Goal: Task Accomplishment & Management: Manage account settings

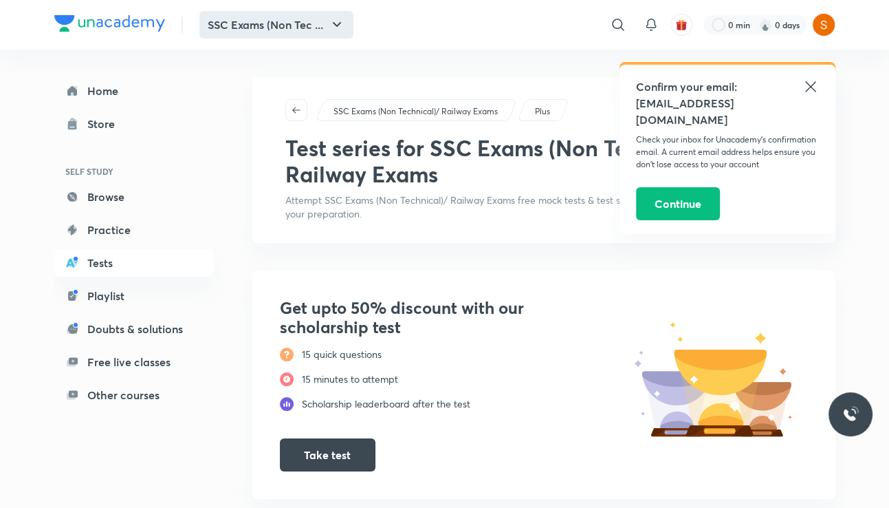
click at [333, 19] on icon "button" at bounding box center [337, 25] width 17 height 17
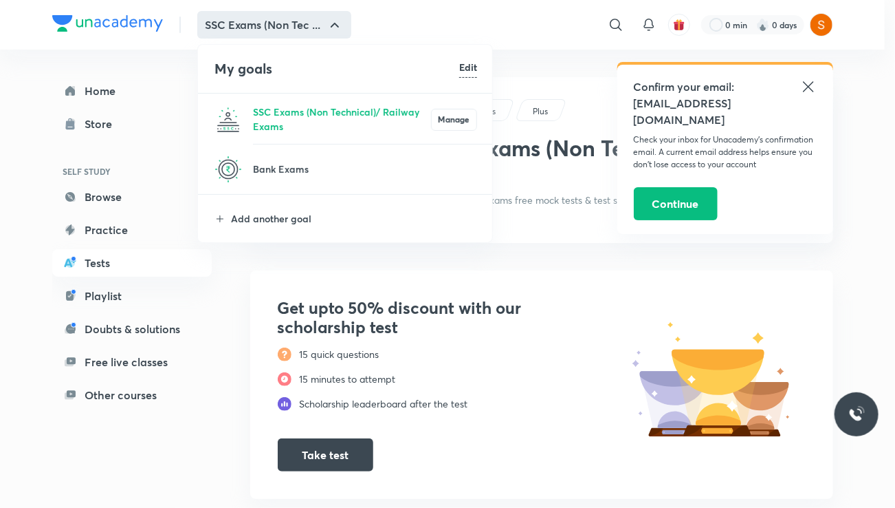
click at [116, 91] on div at bounding box center [447, 254] width 895 height 508
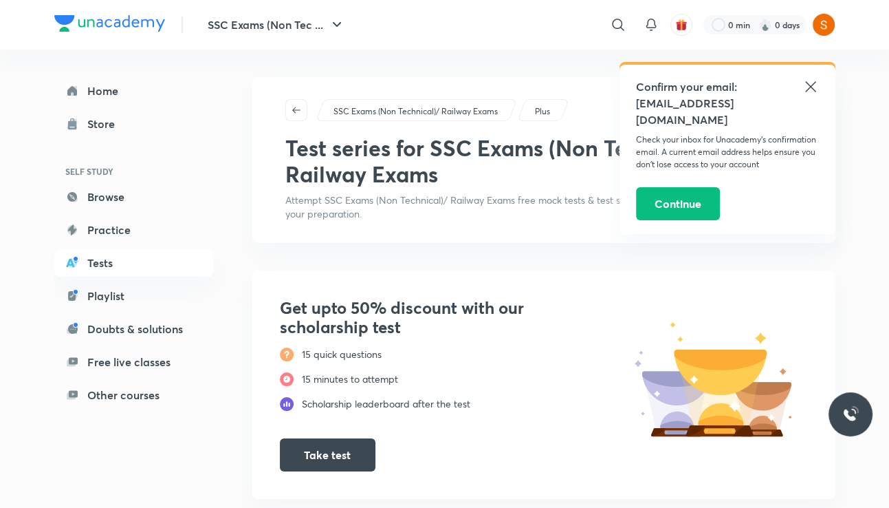
click at [803, 85] on icon at bounding box center [811, 86] width 17 height 17
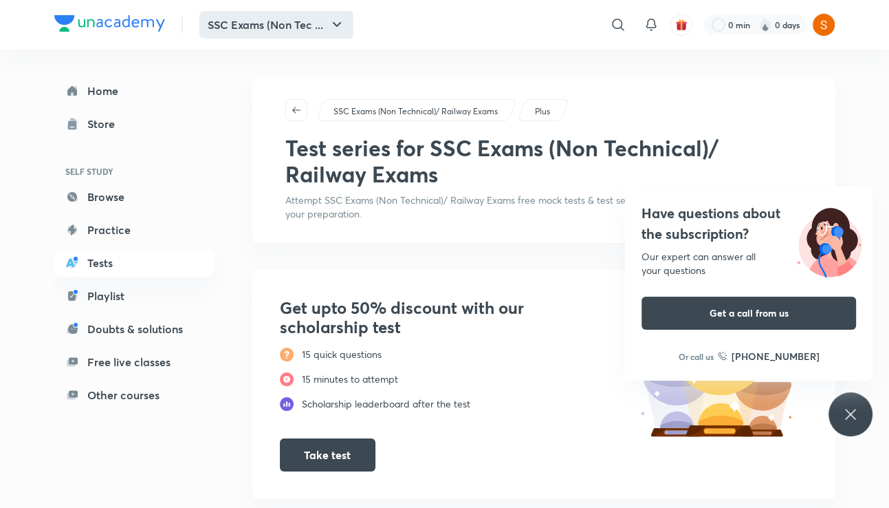
click at [353, 25] on button "SSC Exams (Non Tec ..." at bounding box center [276, 25] width 154 height 28
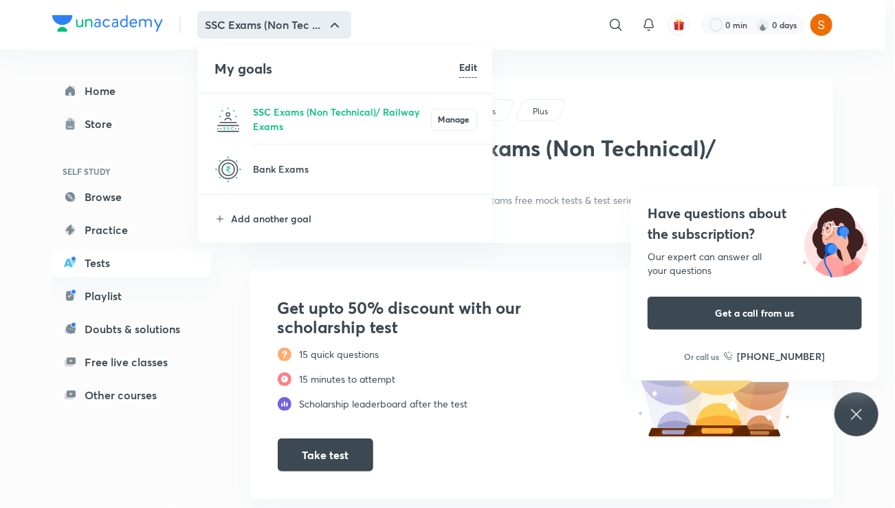
click at [471, 71] on h6 "Edit" at bounding box center [468, 67] width 18 height 14
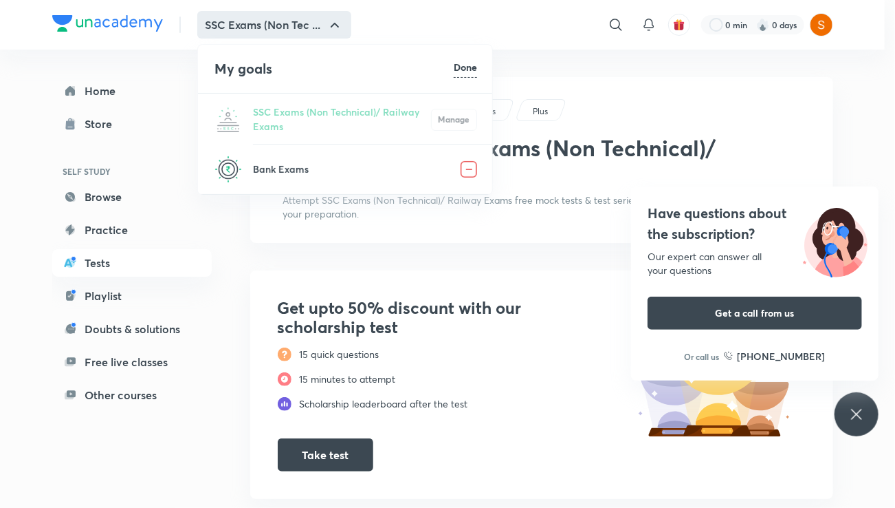
click at [470, 171] on img at bounding box center [469, 169] width 17 height 17
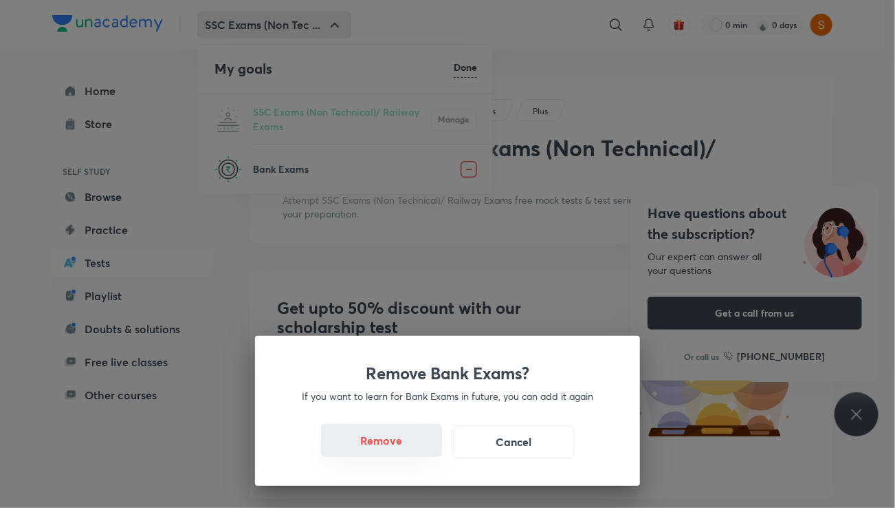
click at [372, 432] on button "Remove" at bounding box center [381, 440] width 121 height 33
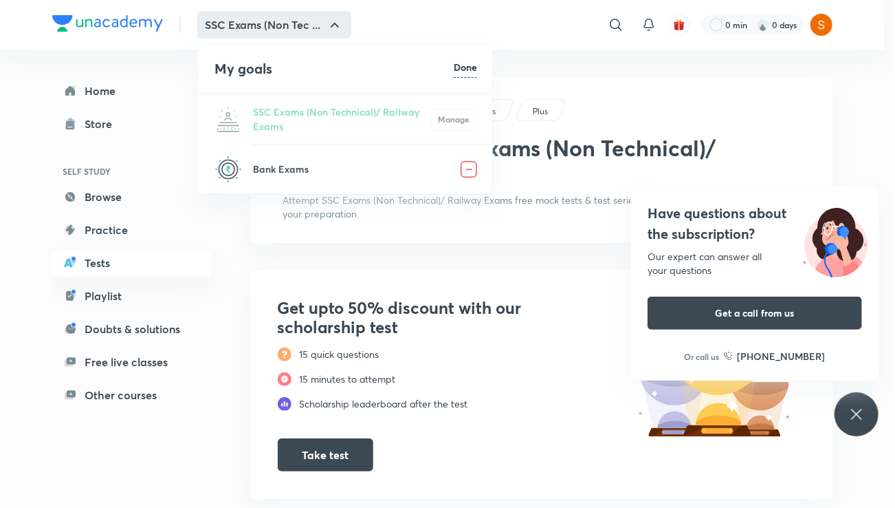
click at [466, 75] on div "Done" at bounding box center [465, 69] width 23 height 18
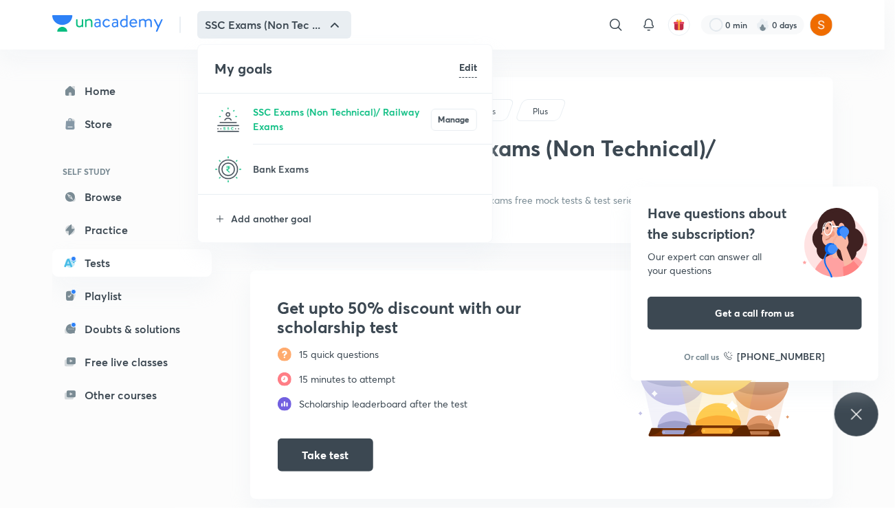
click at [208, 283] on div at bounding box center [447, 254] width 895 height 508
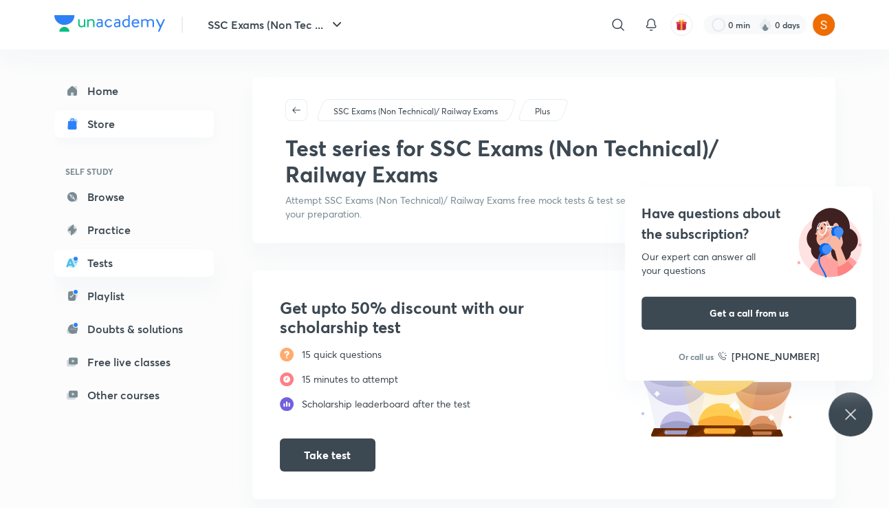
click at [111, 124] on div "Store" at bounding box center [105, 124] width 36 height 17
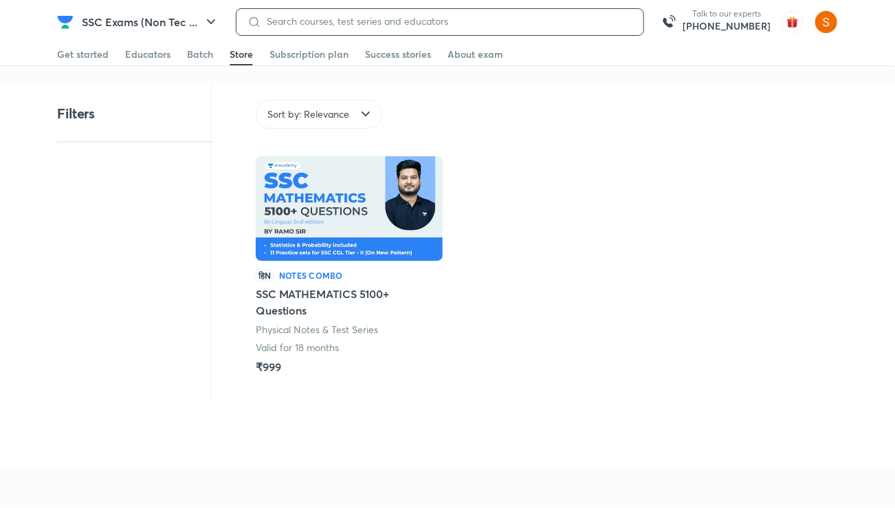
click at [378, 17] on input at bounding box center [446, 21] width 371 height 11
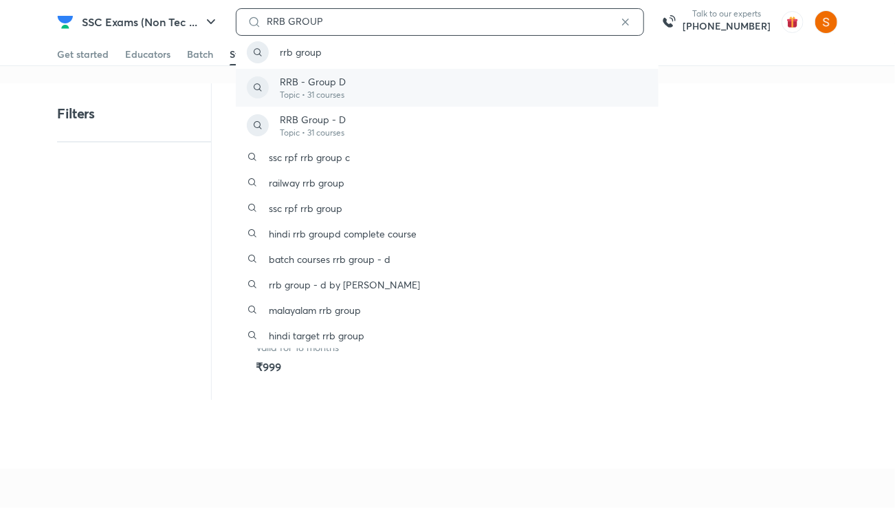
type input "RRB GROUP"
click at [369, 89] on div "RRB - Group D Topic • 31 courses" at bounding box center [447, 88] width 423 height 38
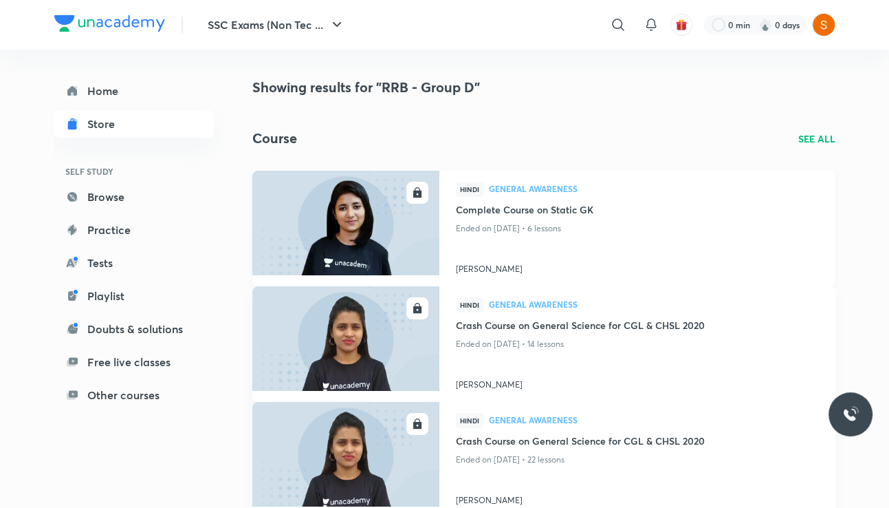
click at [787, 260] on h4 "[PERSON_NAME]" at bounding box center [637, 266] width 363 height 18
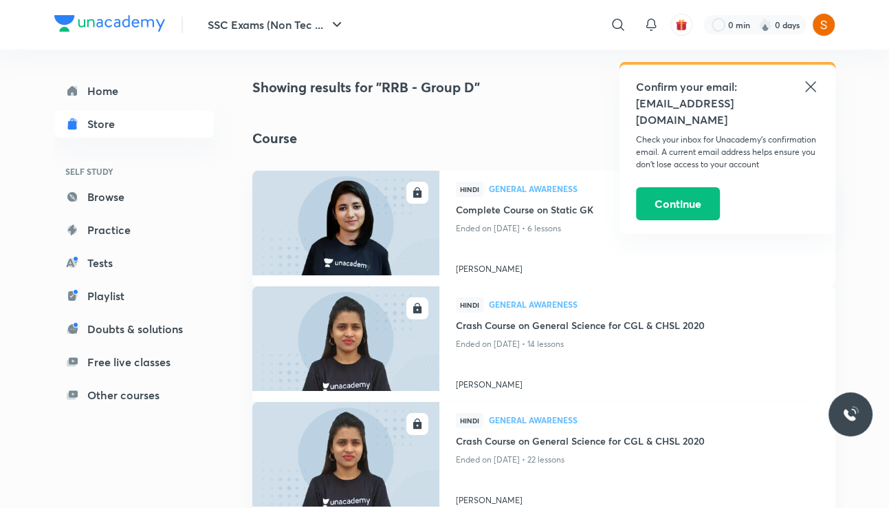
click at [807, 86] on icon at bounding box center [811, 86] width 17 height 17
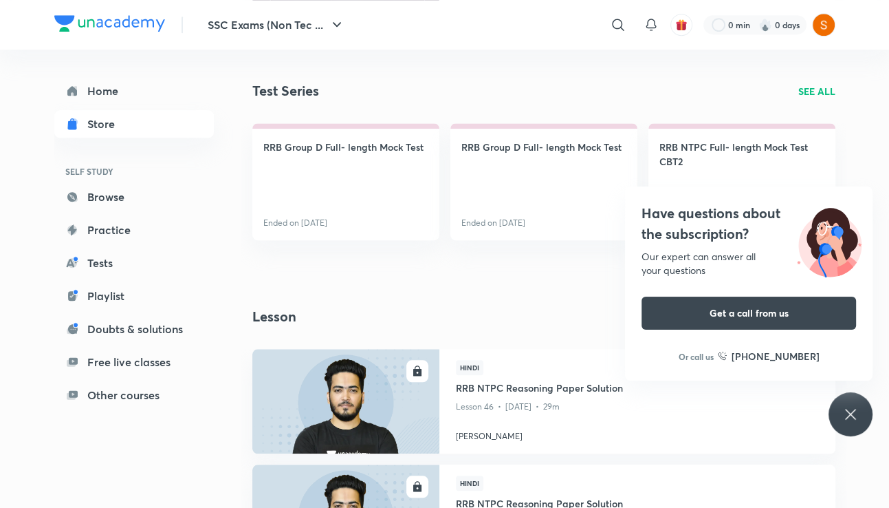
scroll to position [1381, 0]
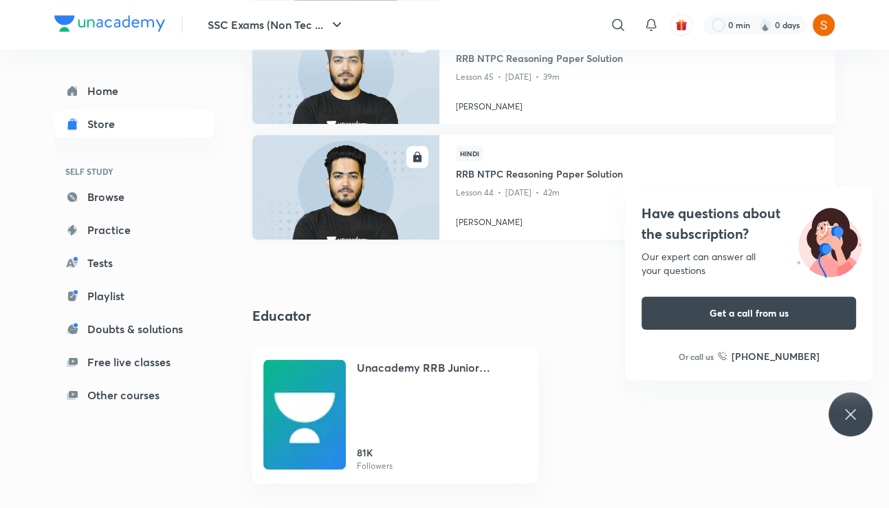
click at [513, 186] on p "Lesson 44 • [DATE] • 42m" at bounding box center [637, 193] width 363 height 18
click at [476, 74] on p "Lesson 45 • [DATE] • 39m" at bounding box center [637, 77] width 363 height 18
click at [417, 65] on img at bounding box center [345, 71] width 191 height 107
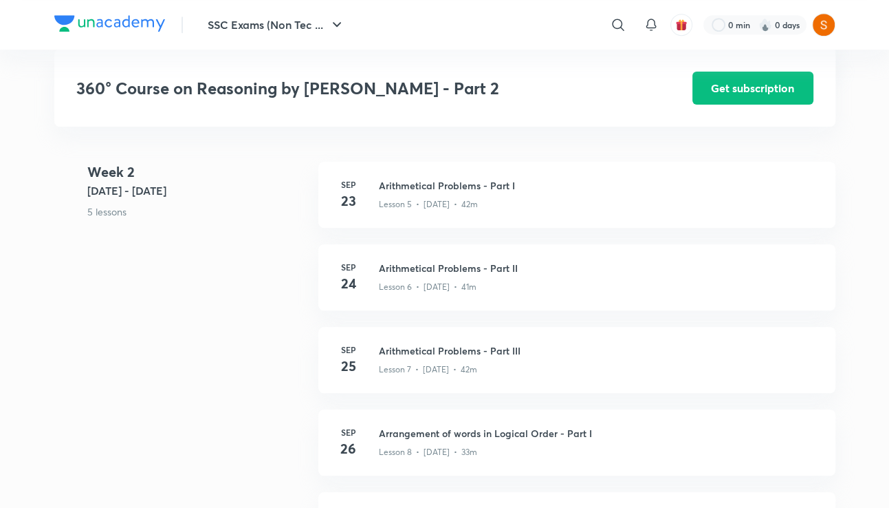
scroll to position [272, 0]
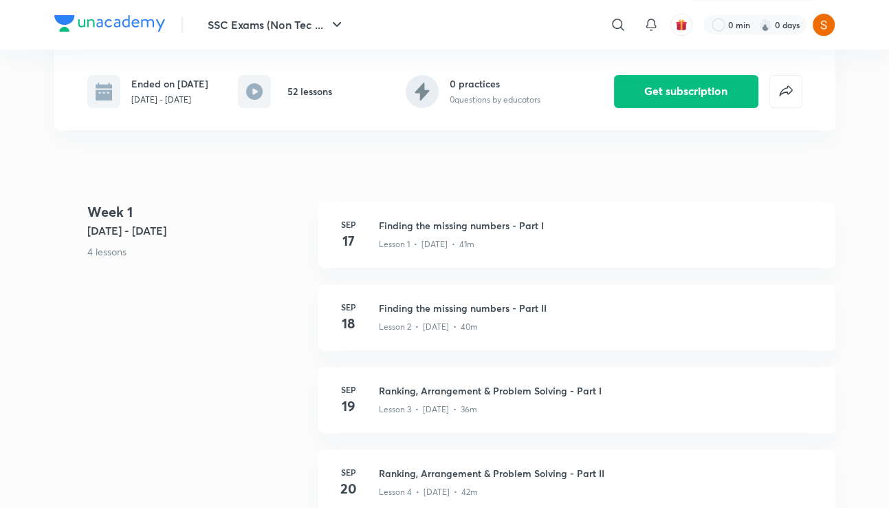
click at [887, 33] on header "SSC Exams (Non Tec ... ​ 0 min 0 days" at bounding box center [444, 25] width 889 height 50
click at [521, 232] on h3 "Finding the missing numbers - Part I" at bounding box center [599, 225] width 440 height 14
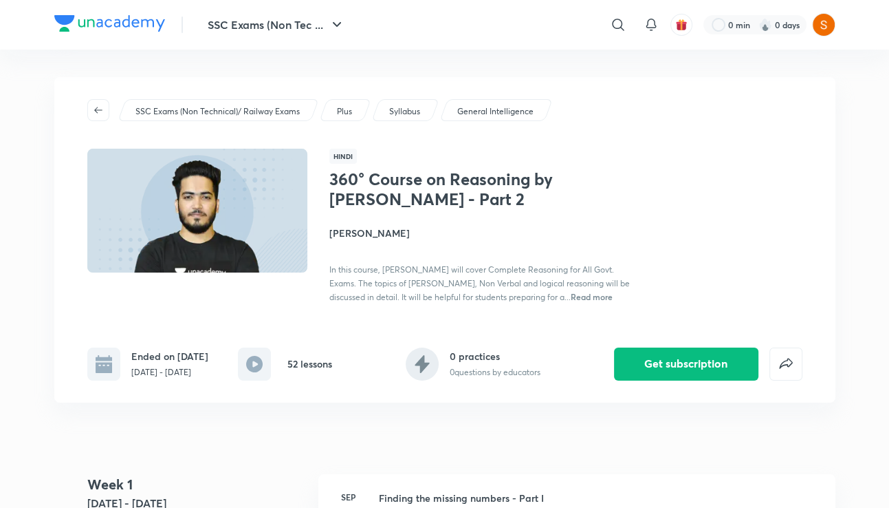
click at [101, 17] on img at bounding box center [109, 23] width 111 height 17
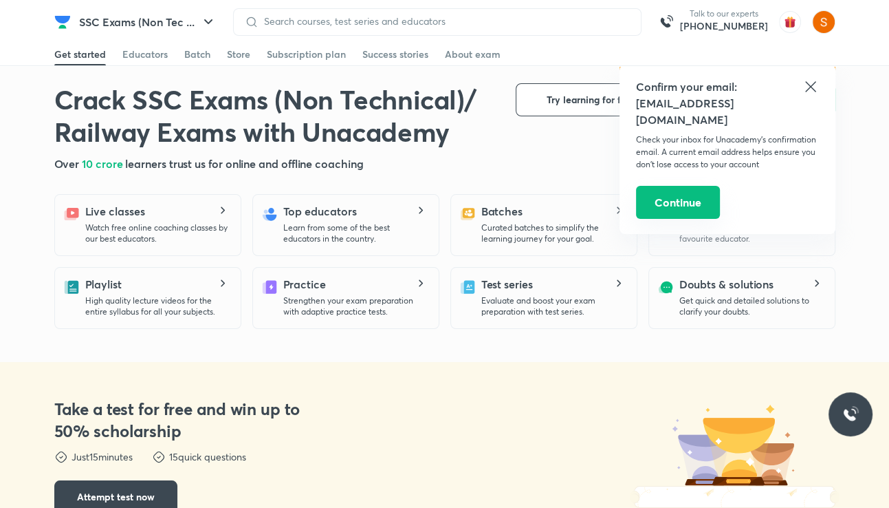
click at [668, 190] on button "Continue" at bounding box center [678, 202] width 84 height 33
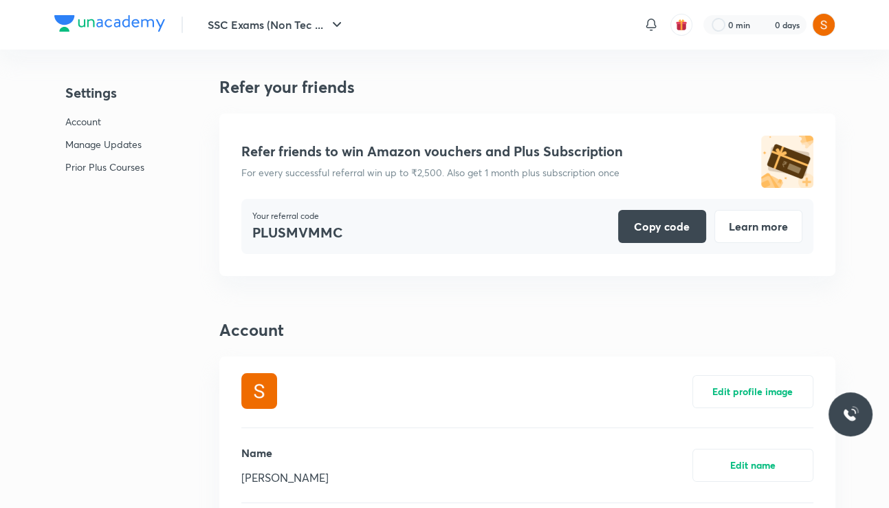
scroll to position [3369, 0]
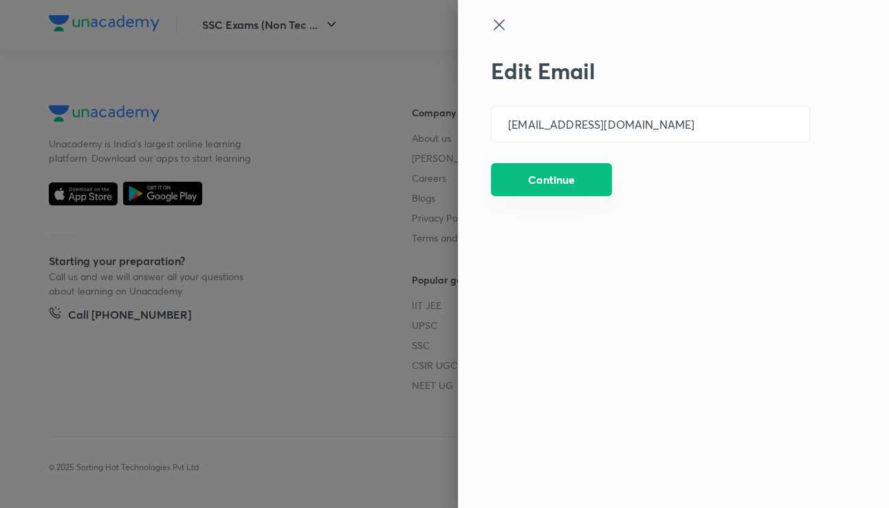
click at [557, 181] on button "Continue" at bounding box center [551, 179] width 121 height 33
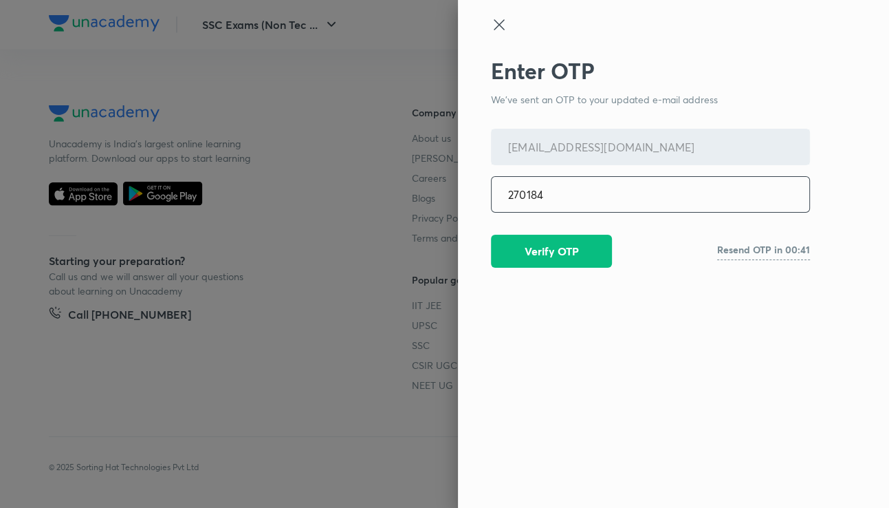
type input "270184"
click at [545, 248] on button "Verify OTP" at bounding box center [551, 249] width 121 height 33
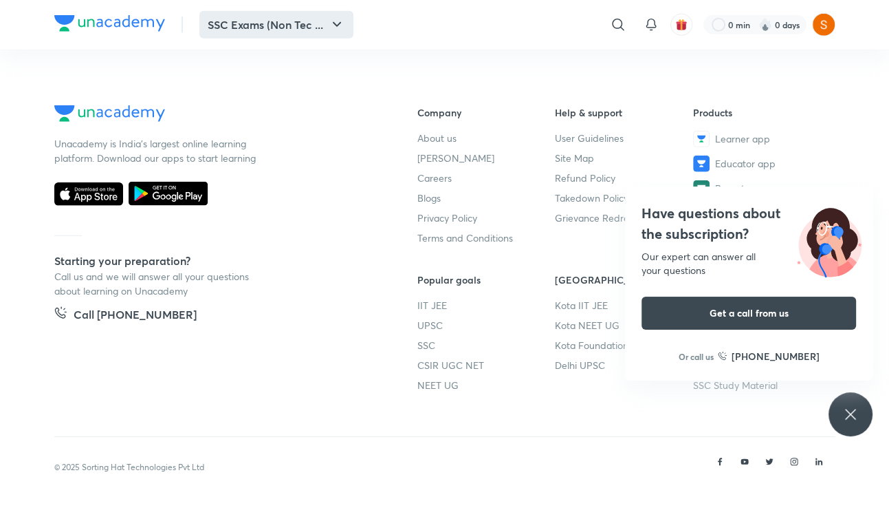
click at [261, 28] on button "SSC Exams (Non Tec ..." at bounding box center [276, 25] width 154 height 28
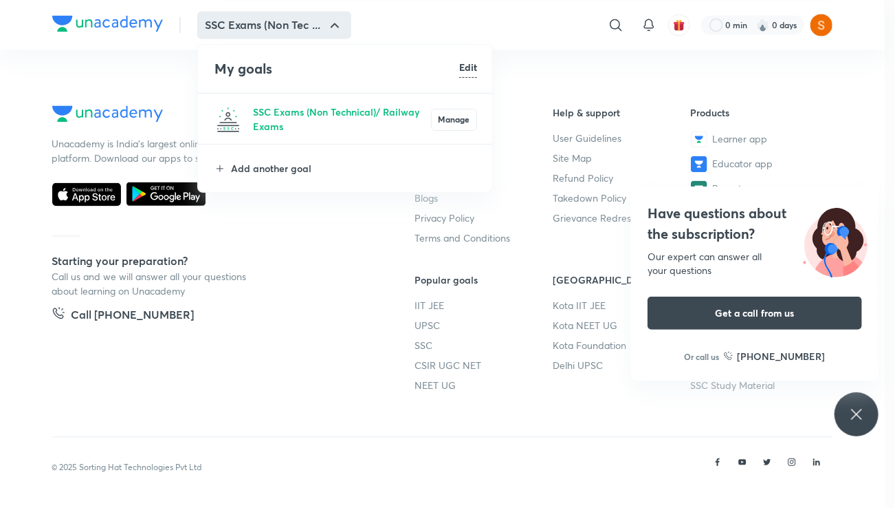
click at [261, 159] on li "Add another goal" at bounding box center [346, 167] width 296 height 47
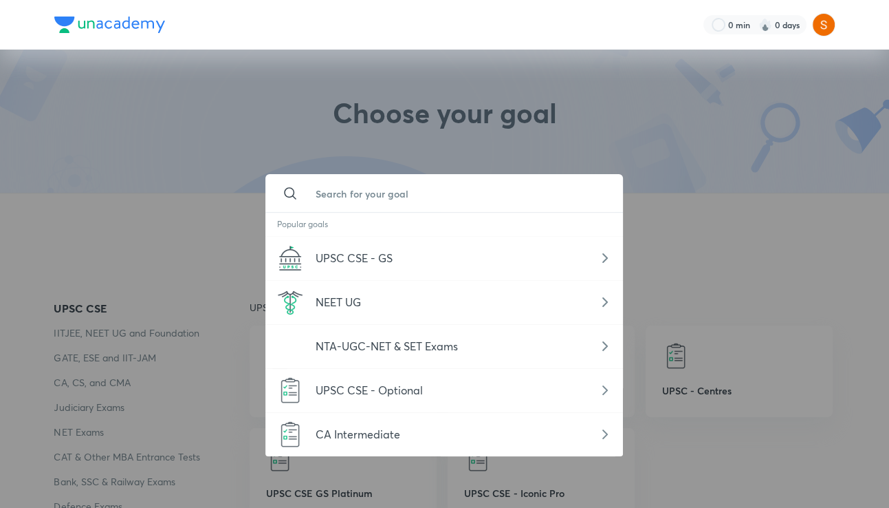
click at [369, 191] on input "text" at bounding box center [458, 193] width 308 height 37
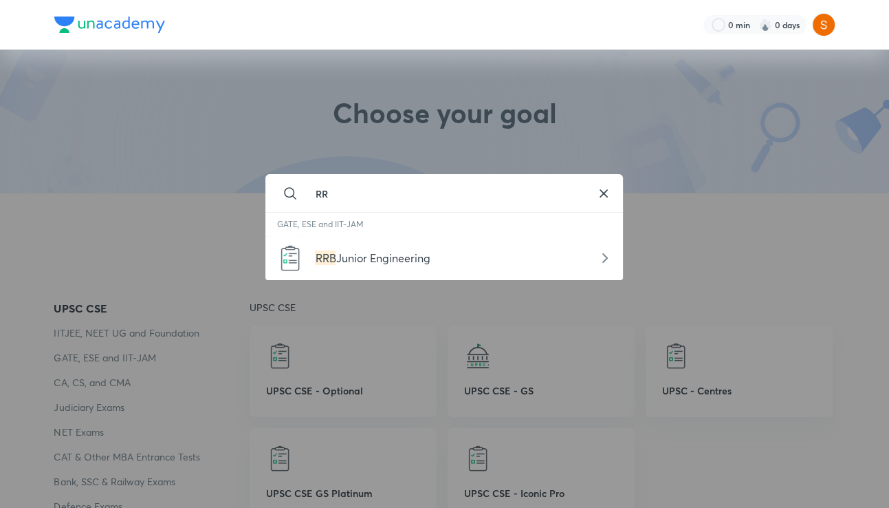
type input "R"
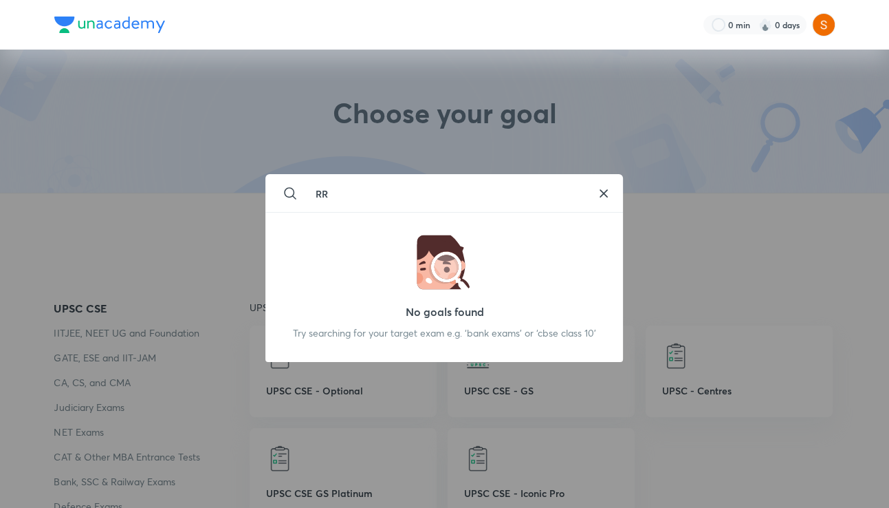
type input "R"
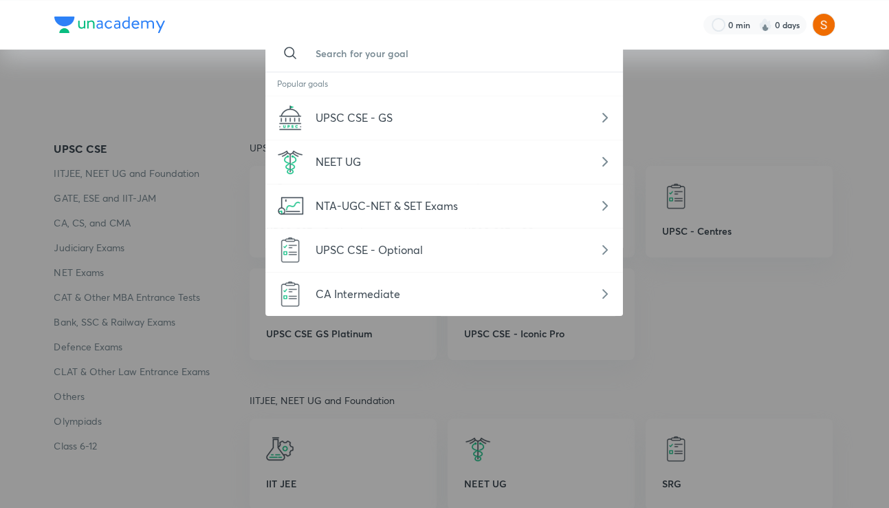
scroll to position [151, 0]
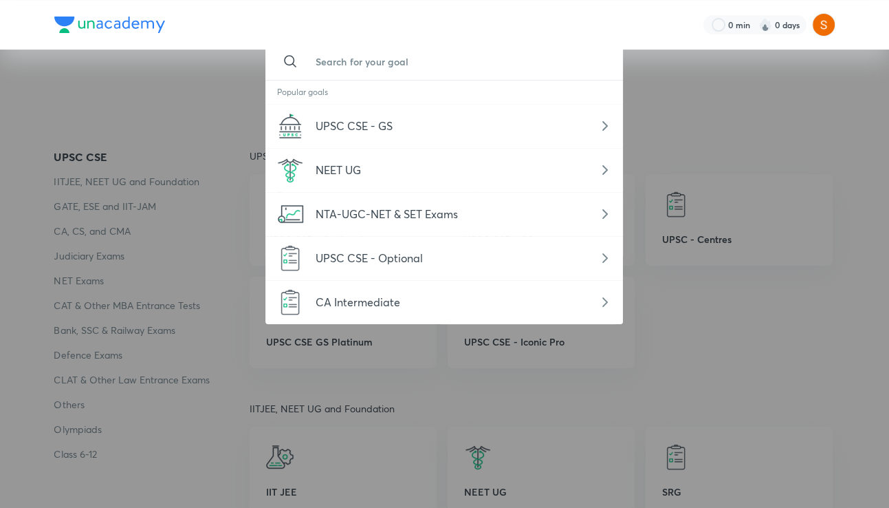
click at [343, 56] on input "text" at bounding box center [458, 61] width 308 height 37
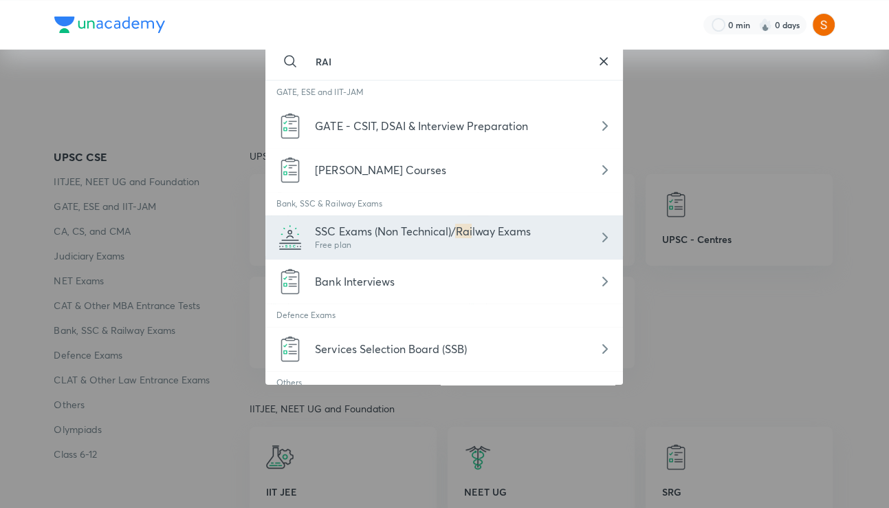
click at [563, 236] on div "SSC Exams (Non Technical)/ Rai lway Exams Free plan" at bounding box center [444, 237] width 358 height 44
type input "SSC Exams (Non Technical)/ Railway Exams"
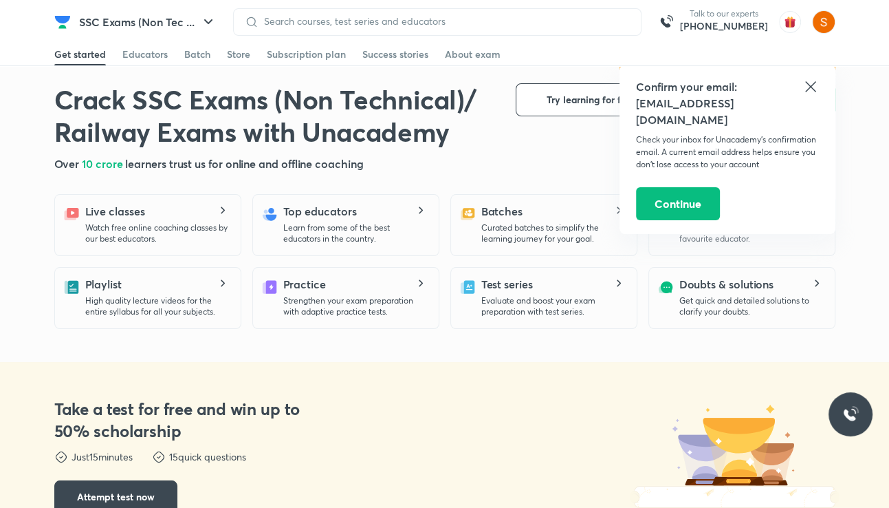
click at [807, 83] on icon at bounding box center [810, 86] width 10 height 10
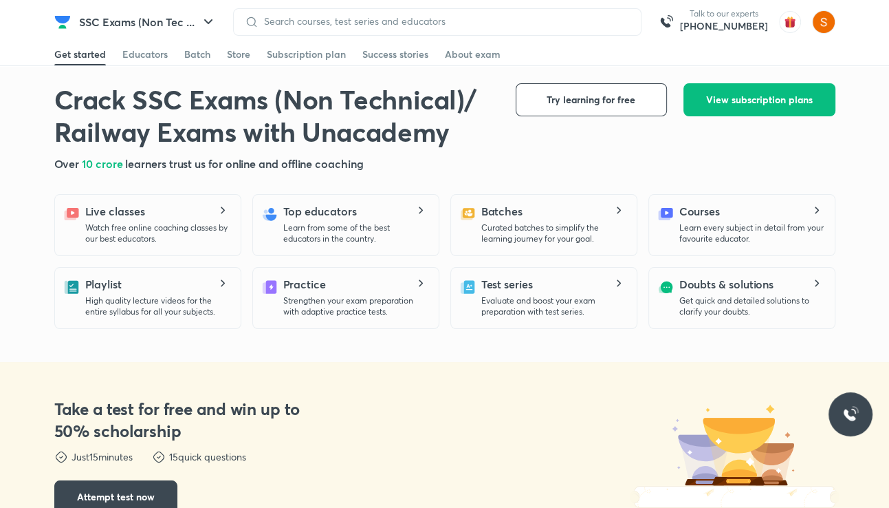
click at [532, 153] on div "Crack SSC Exams (Non Technical)/ Railway Exams with Unacademy Crack SSC Exams (…" at bounding box center [444, 127] width 781 height 89
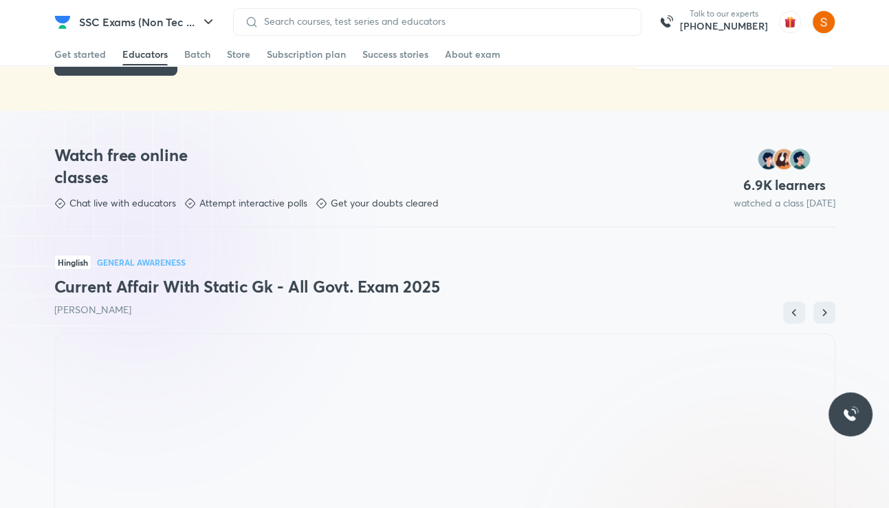
scroll to position [354, 0]
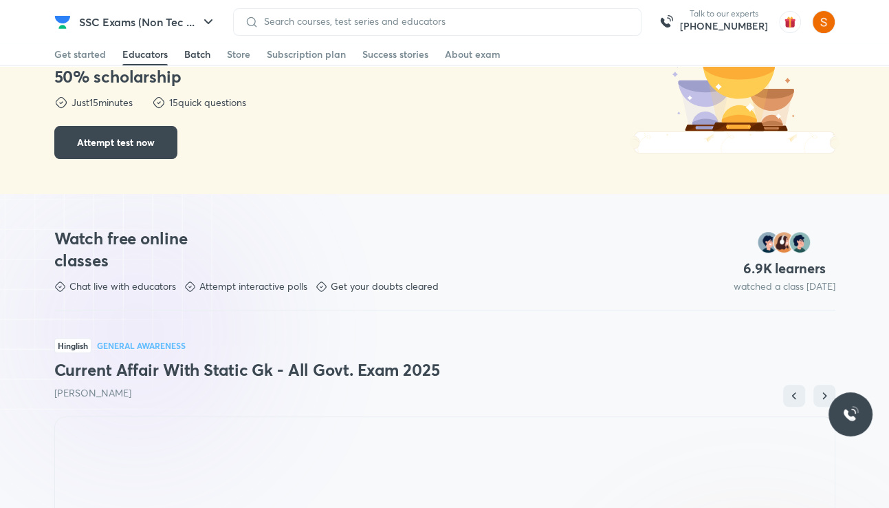
click at [191, 54] on div "Batch" at bounding box center [197, 54] width 26 height 14
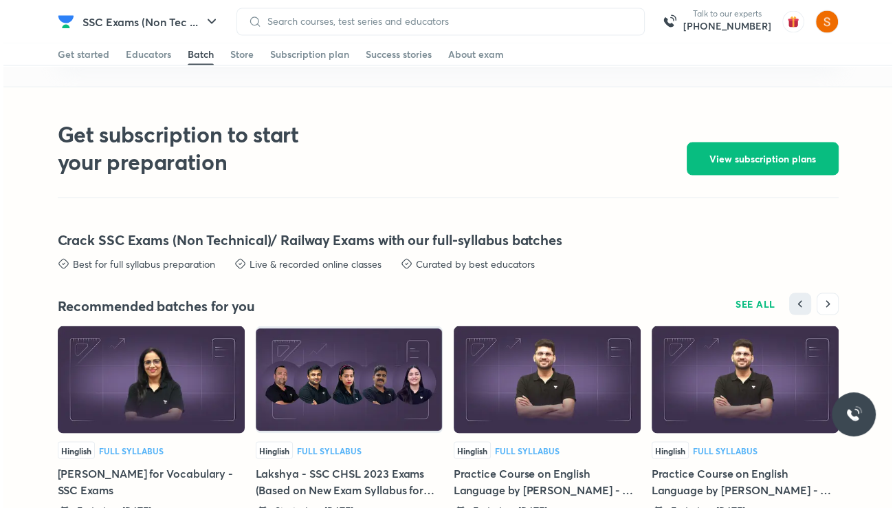
scroll to position [2271, 0]
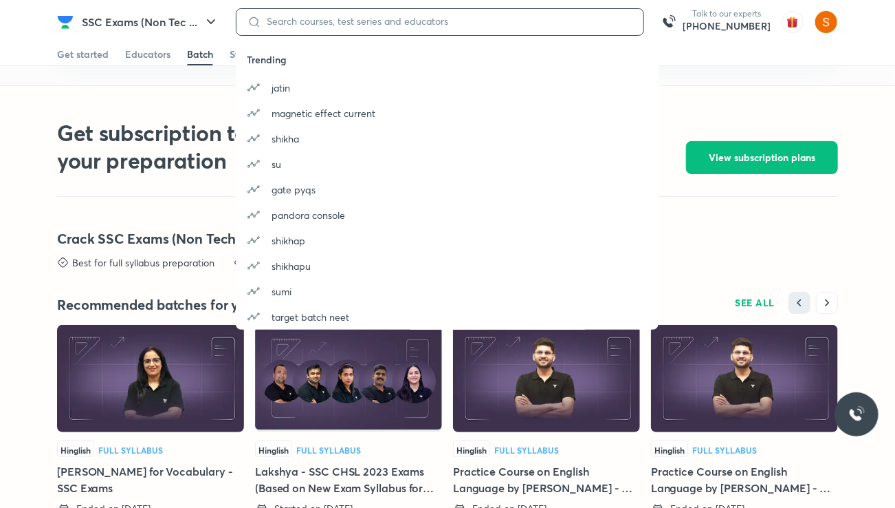
click at [263, 18] on input at bounding box center [446, 21] width 371 height 11
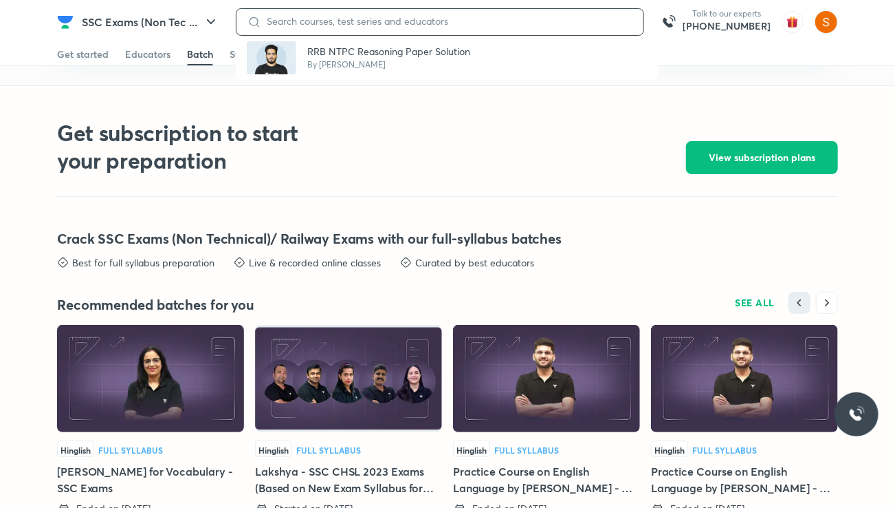
click at [264, 23] on input at bounding box center [446, 21] width 371 height 11
click at [264, 20] on input at bounding box center [446, 21] width 371 height 11
